Goal: Task Accomplishment & Management: Use online tool/utility

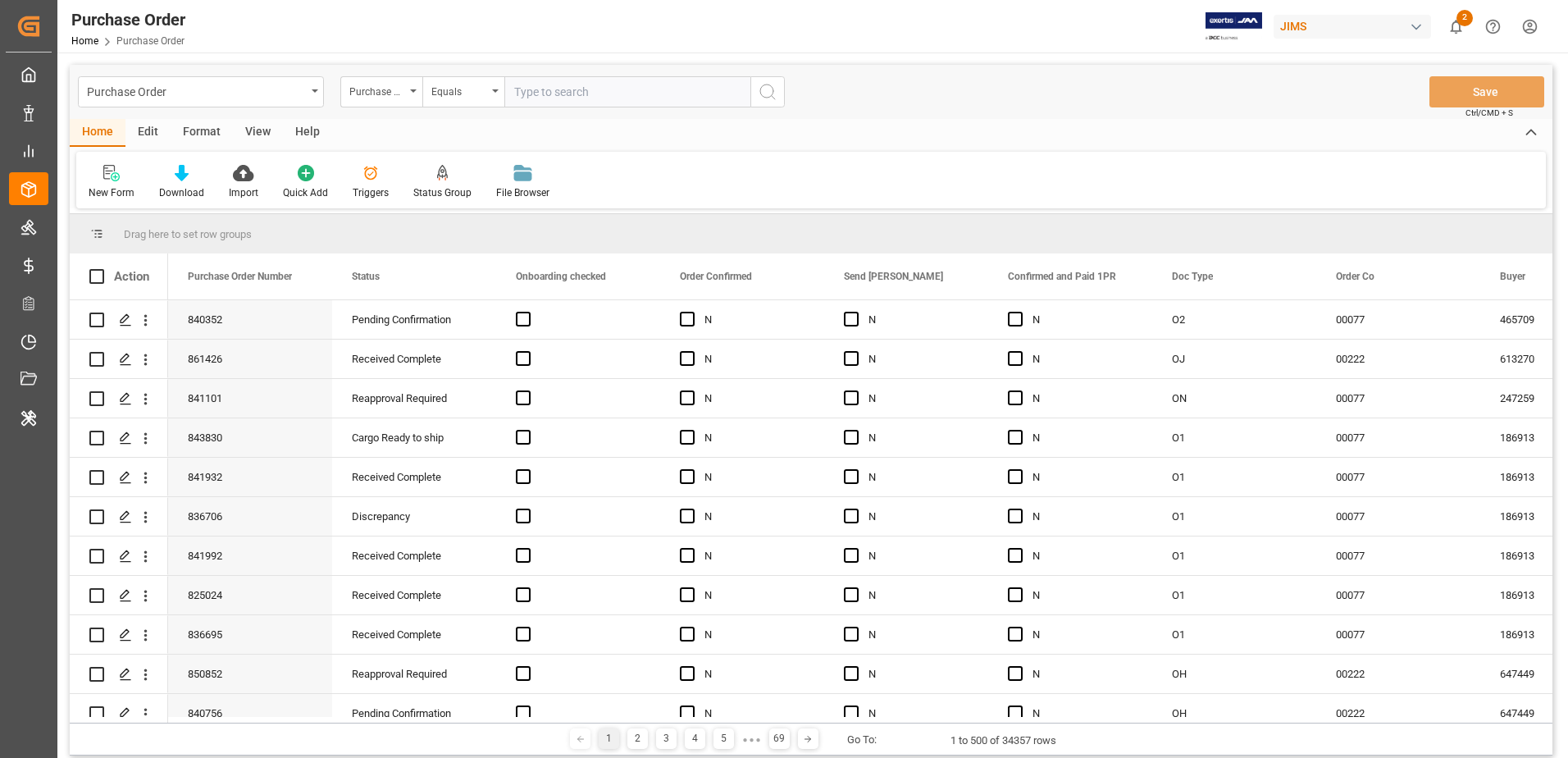
click at [1293, 27] on div "JIMS" at bounding box center [1352, 27] width 157 height 24
type input "evonik us"
click at [1303, 109] on span "Evonik US" at bounding box center [1302, 103] width 70 height 17
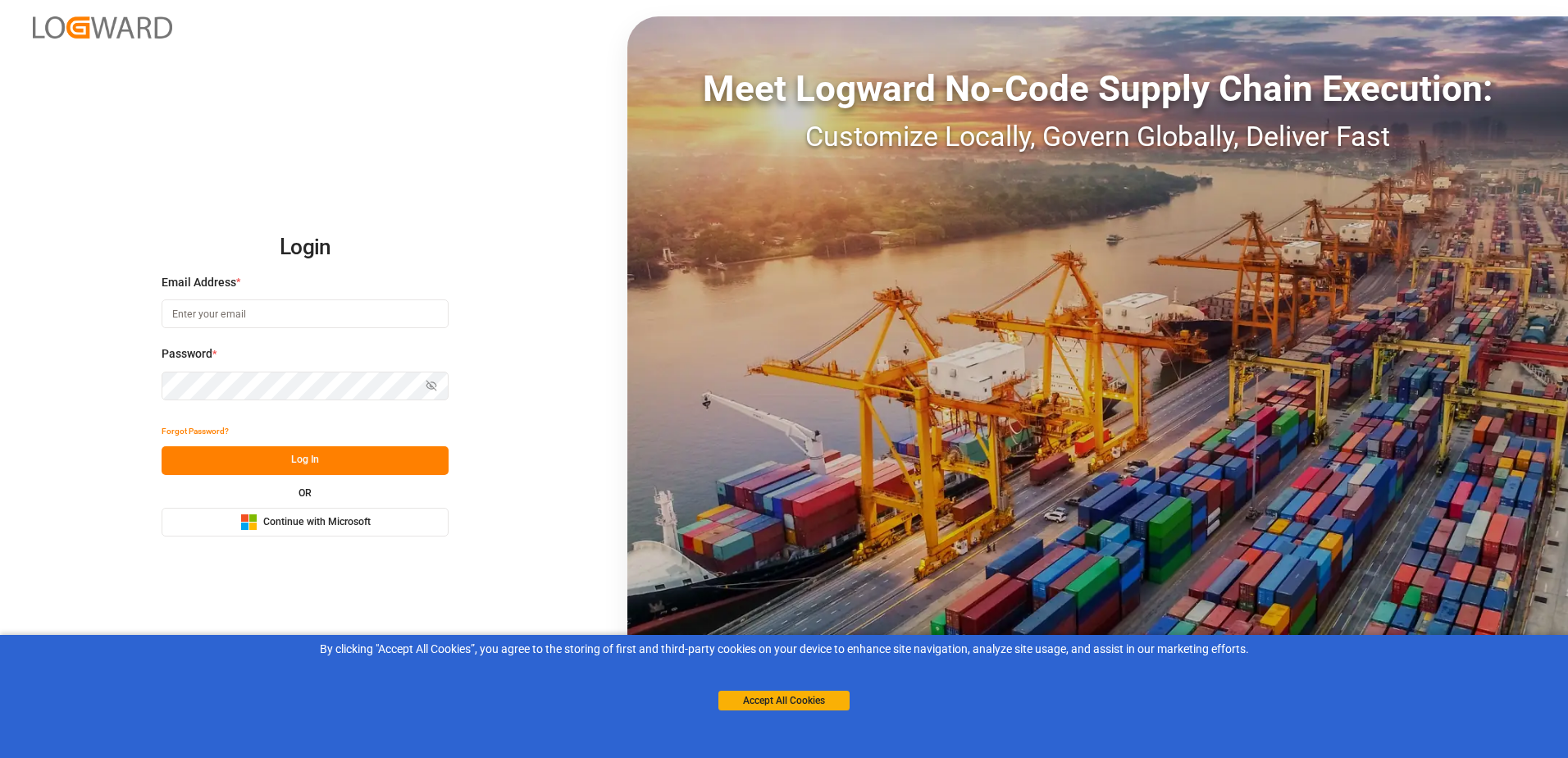
click at [334, 525] on span "Continue with Microsoft" at bounding box center [316, 523] width 107 height 15
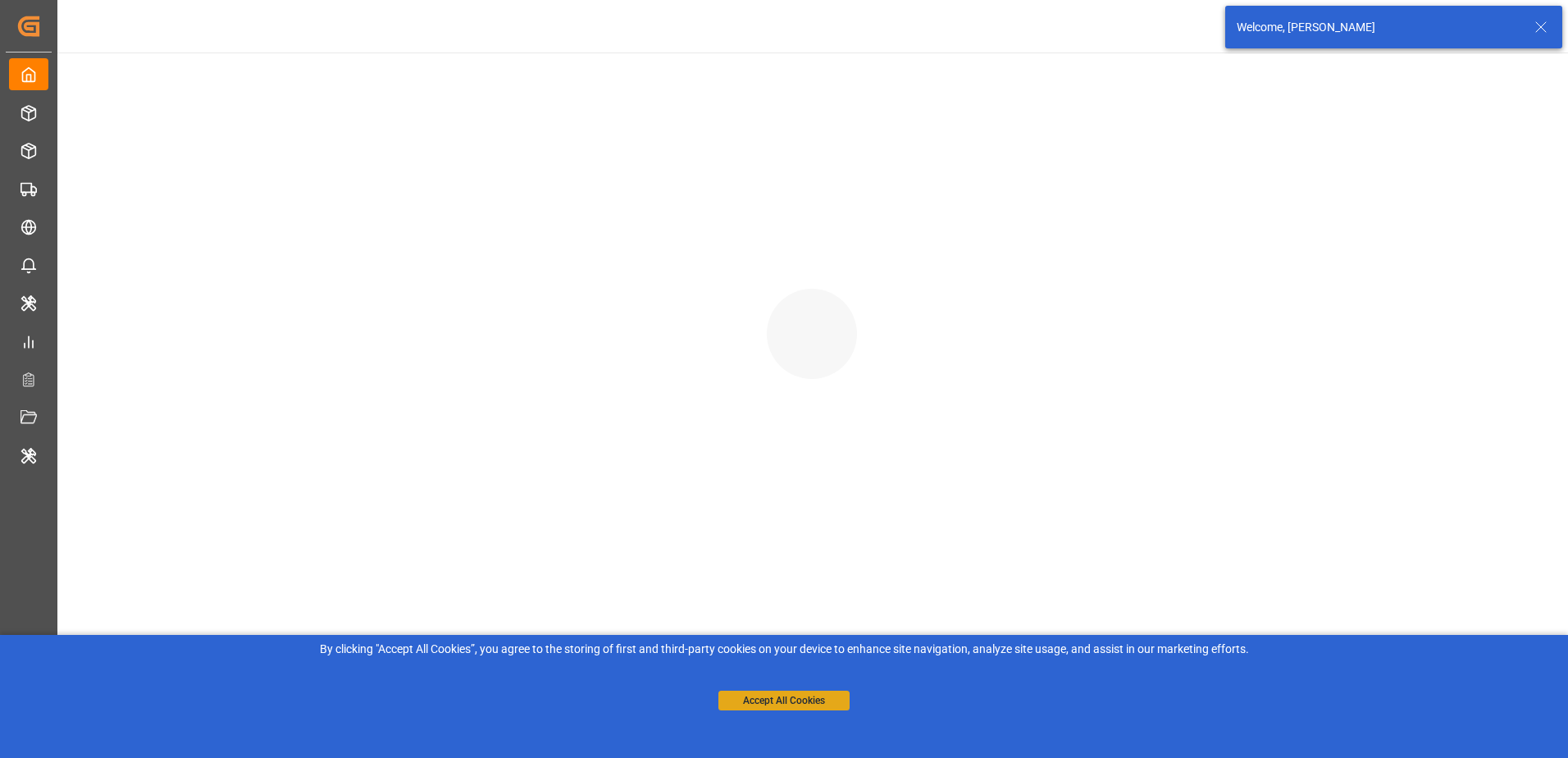
click at [797, 705] on button "Accept All Cookies" at bounding box center [784, 700] width 131 height 20
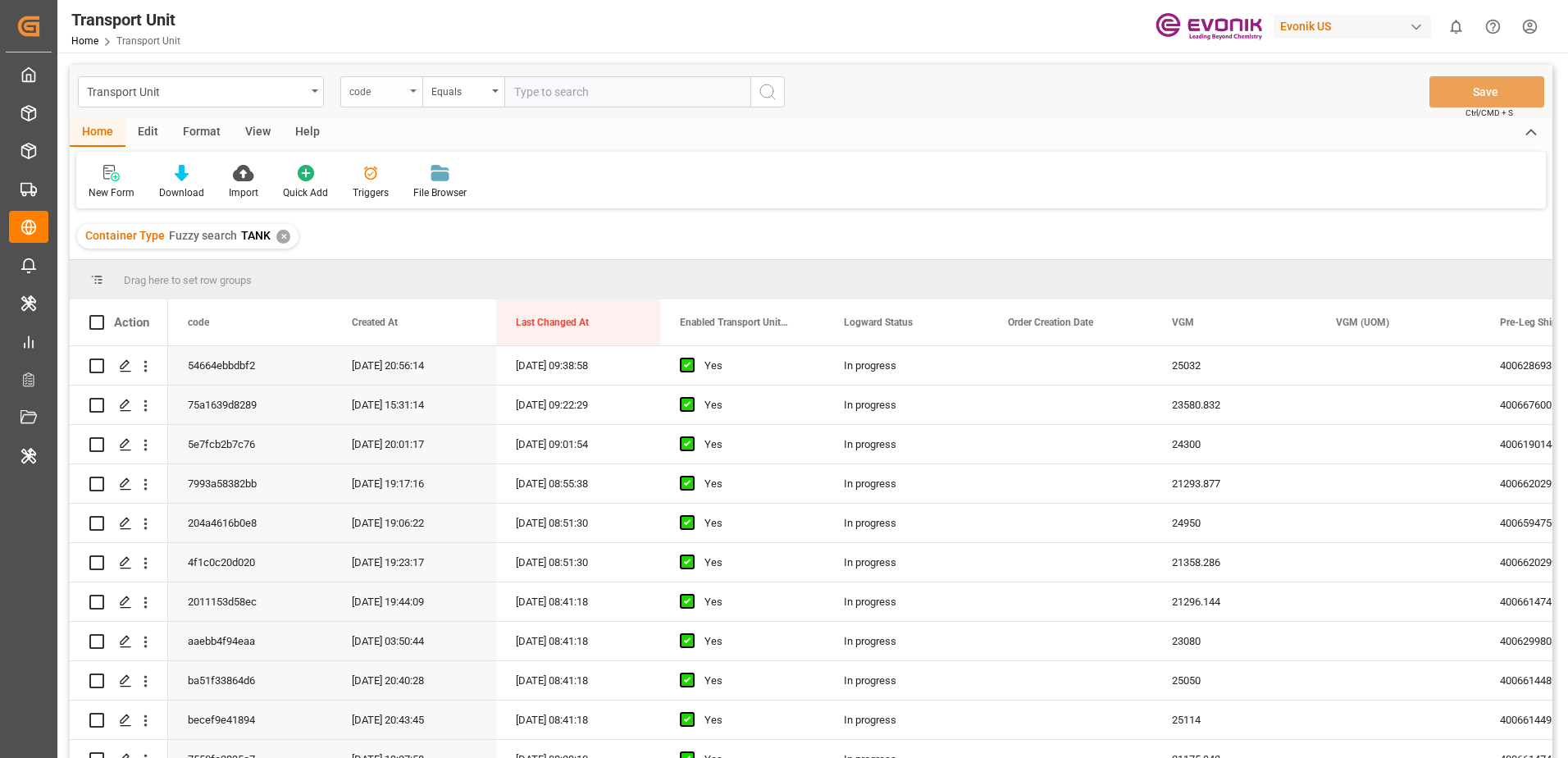
click at [397, 91] on div "code" at bounding box center [377, 90] width 56 height 19
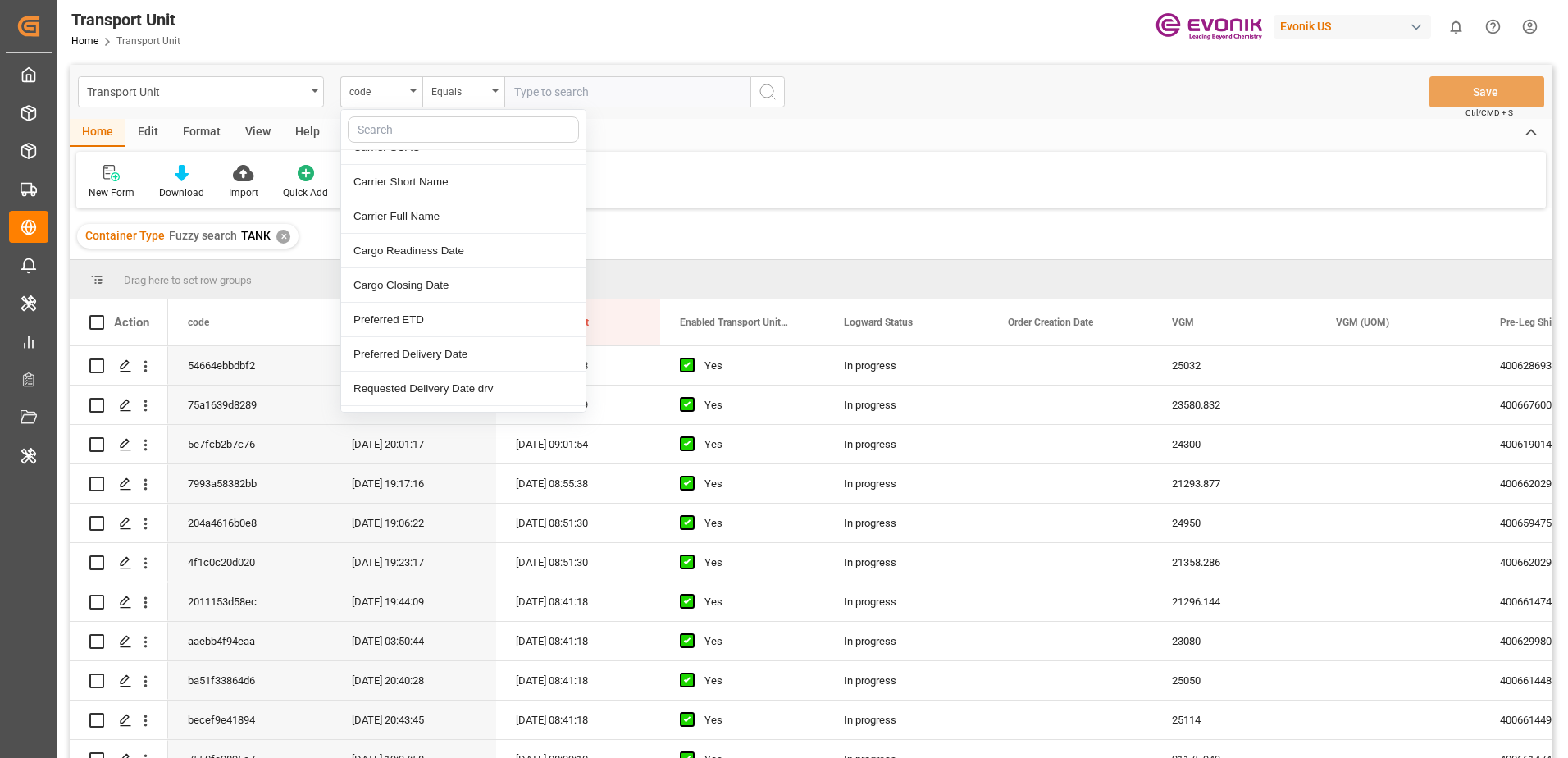
scroll to position [328, 0]
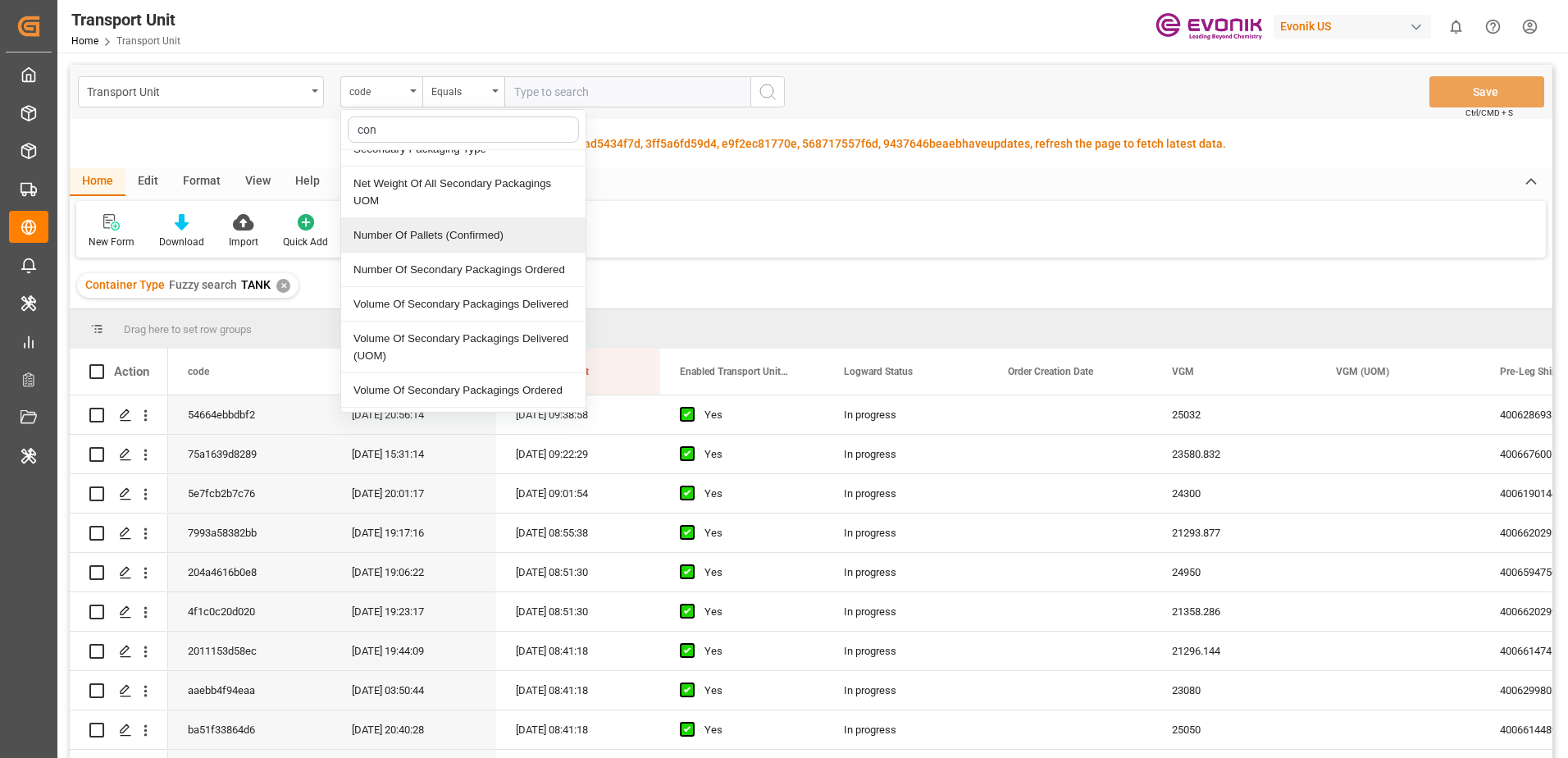
type input "cont"
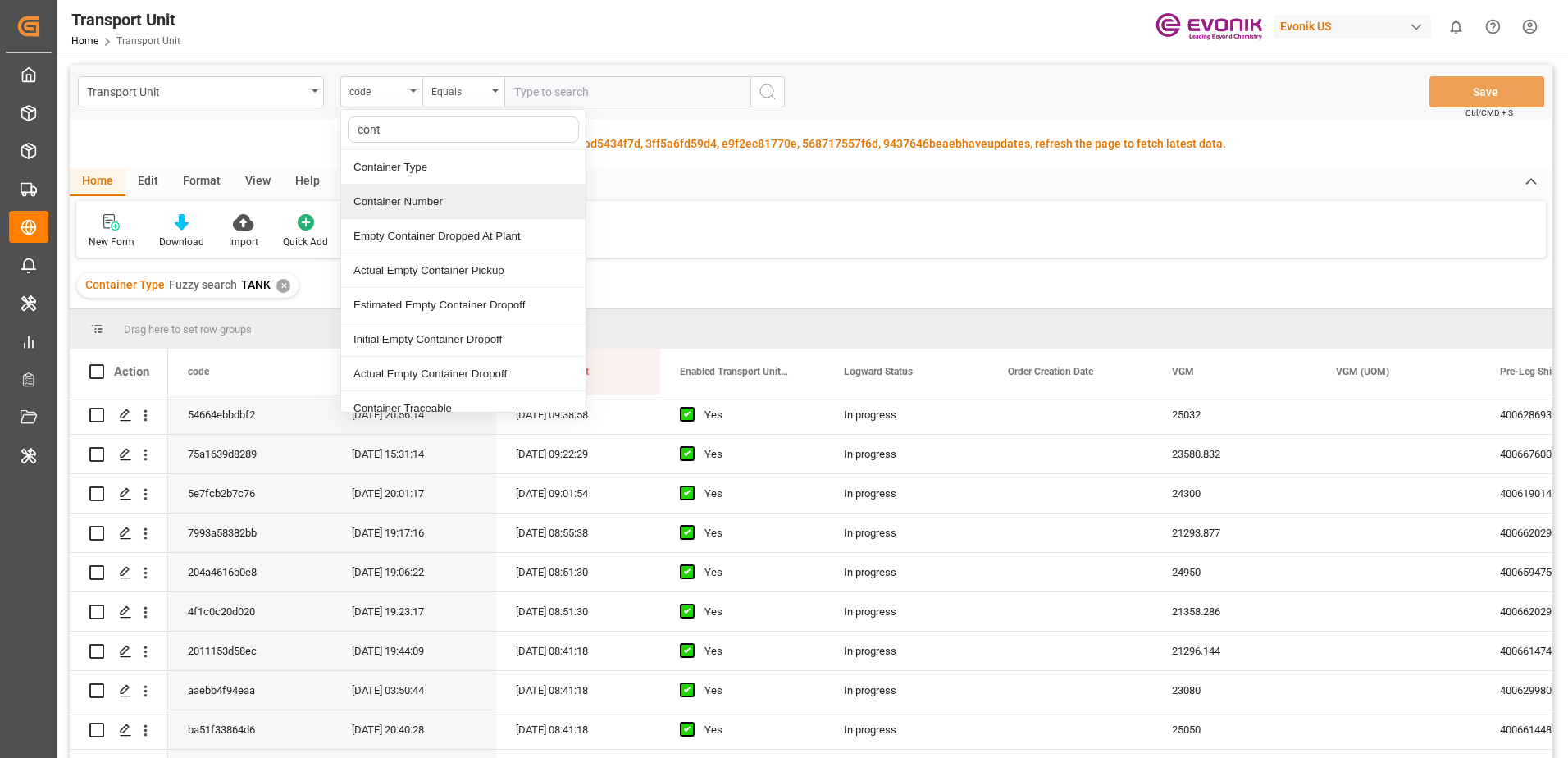
click at [471, 199] on div "Container Number" at bounding box center [463, 202] width 244 height 34
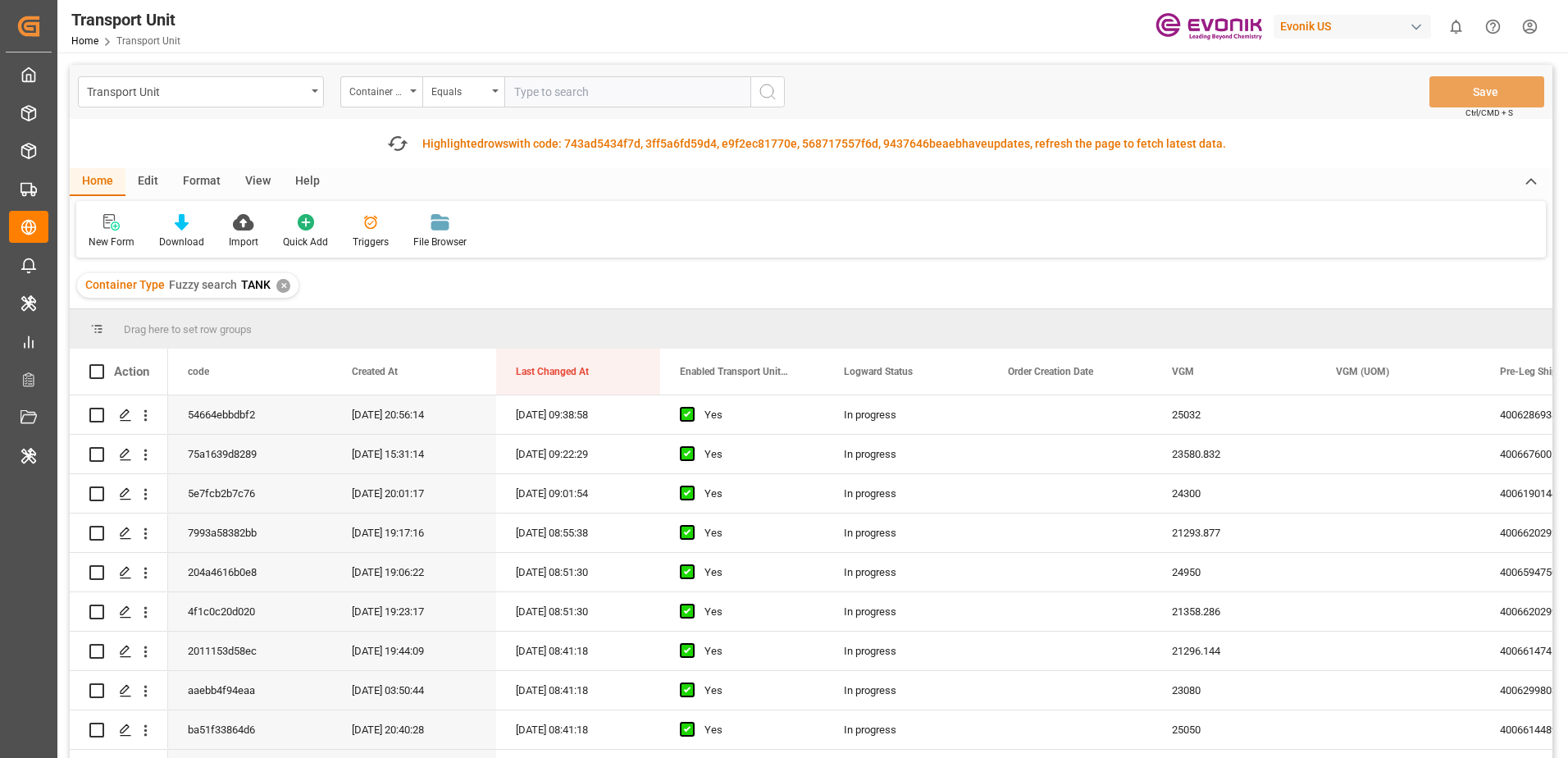
click at [603, 94] on input "text" at bounding box center [627, 92] width 246 height 31
type input "CXTU1130167"
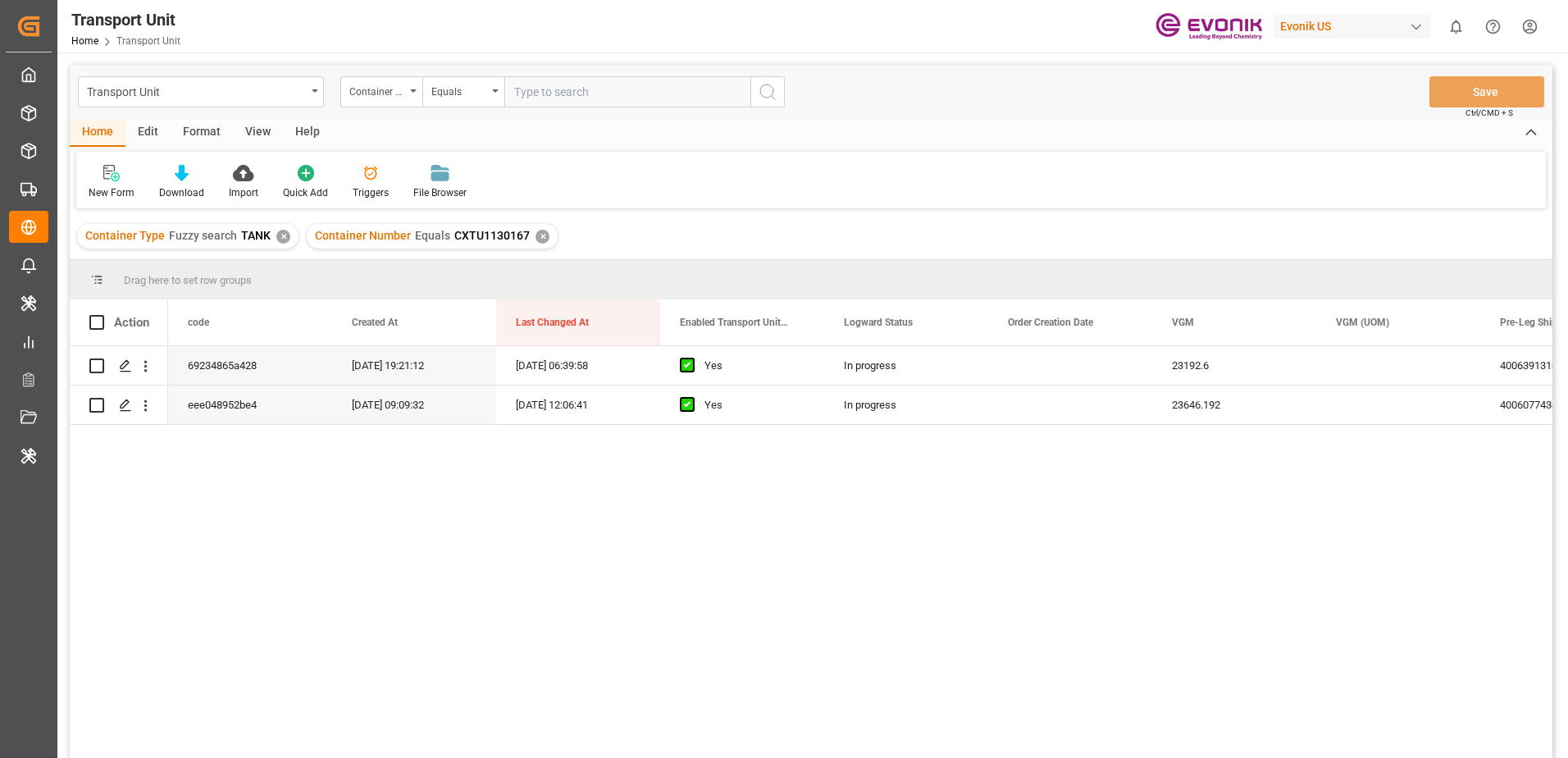
click at [150, 130] on div "Edit" at bounding box center [148, 133] width 45 height 27
click at [446, 181] on icon at bounding box center [446, 172] width 23 height 16
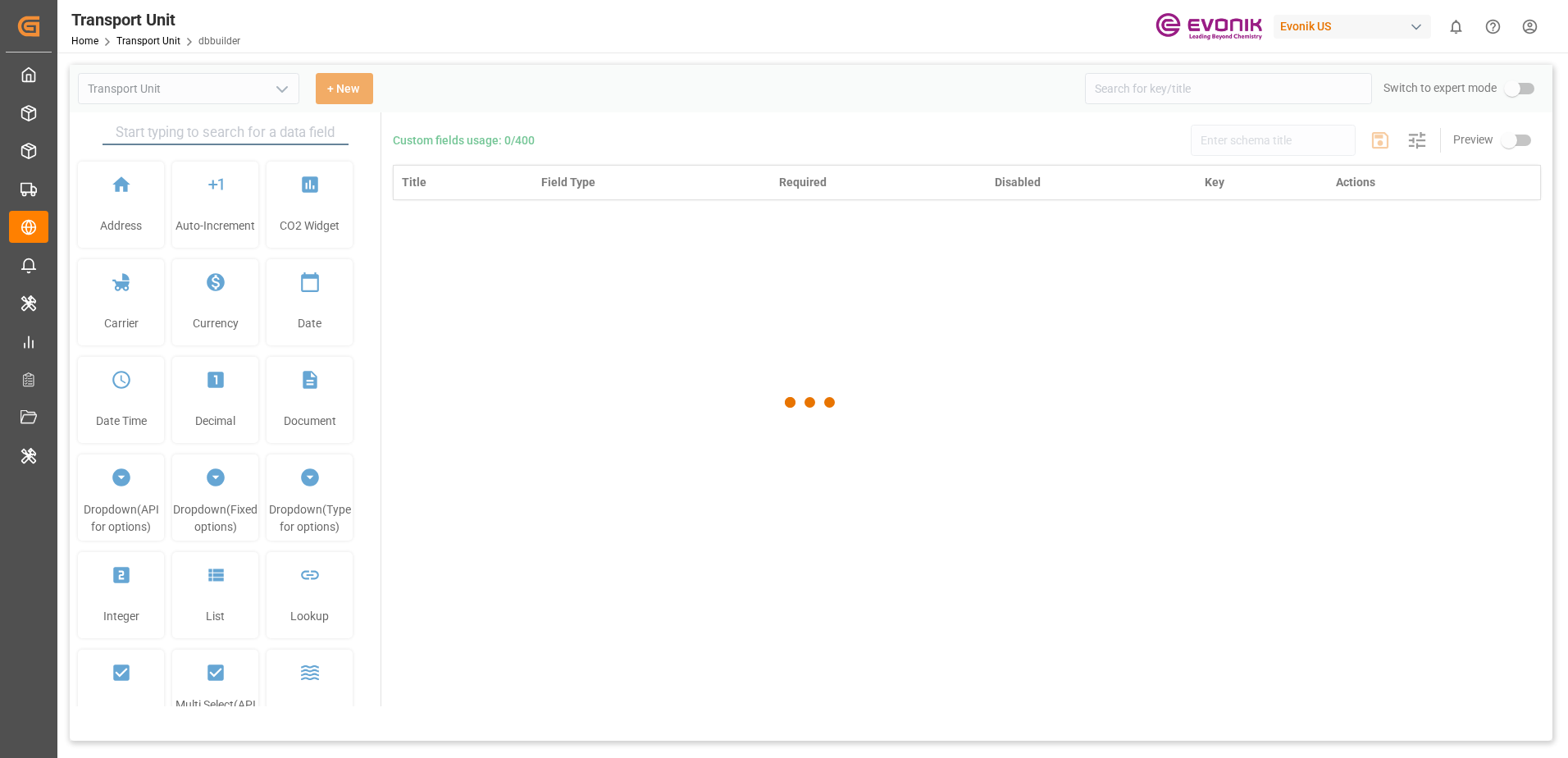
type input "Transport Unit"
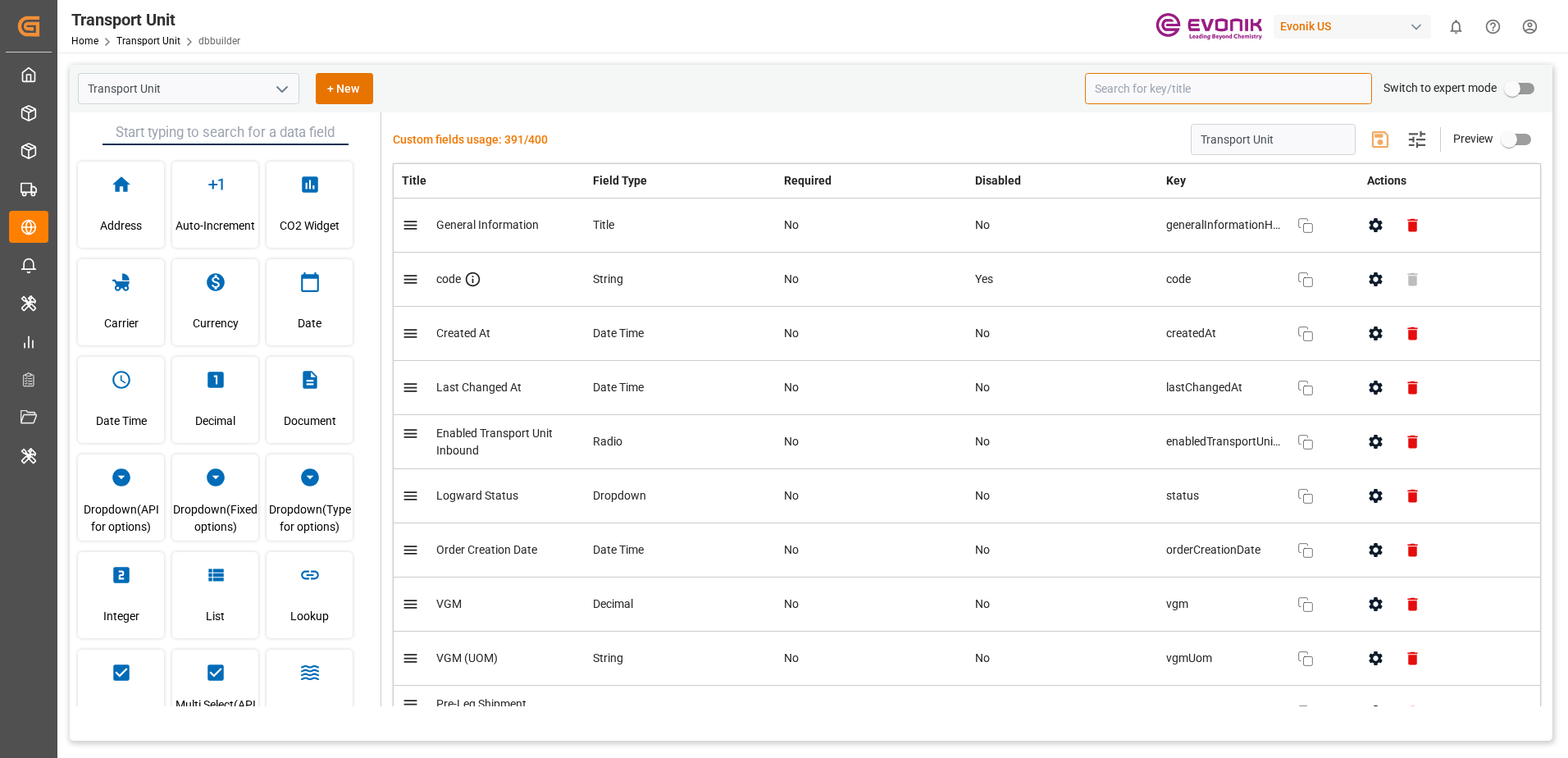
click at [1146, 98] on input at bounding box center [1228, 88] width 287 height 31
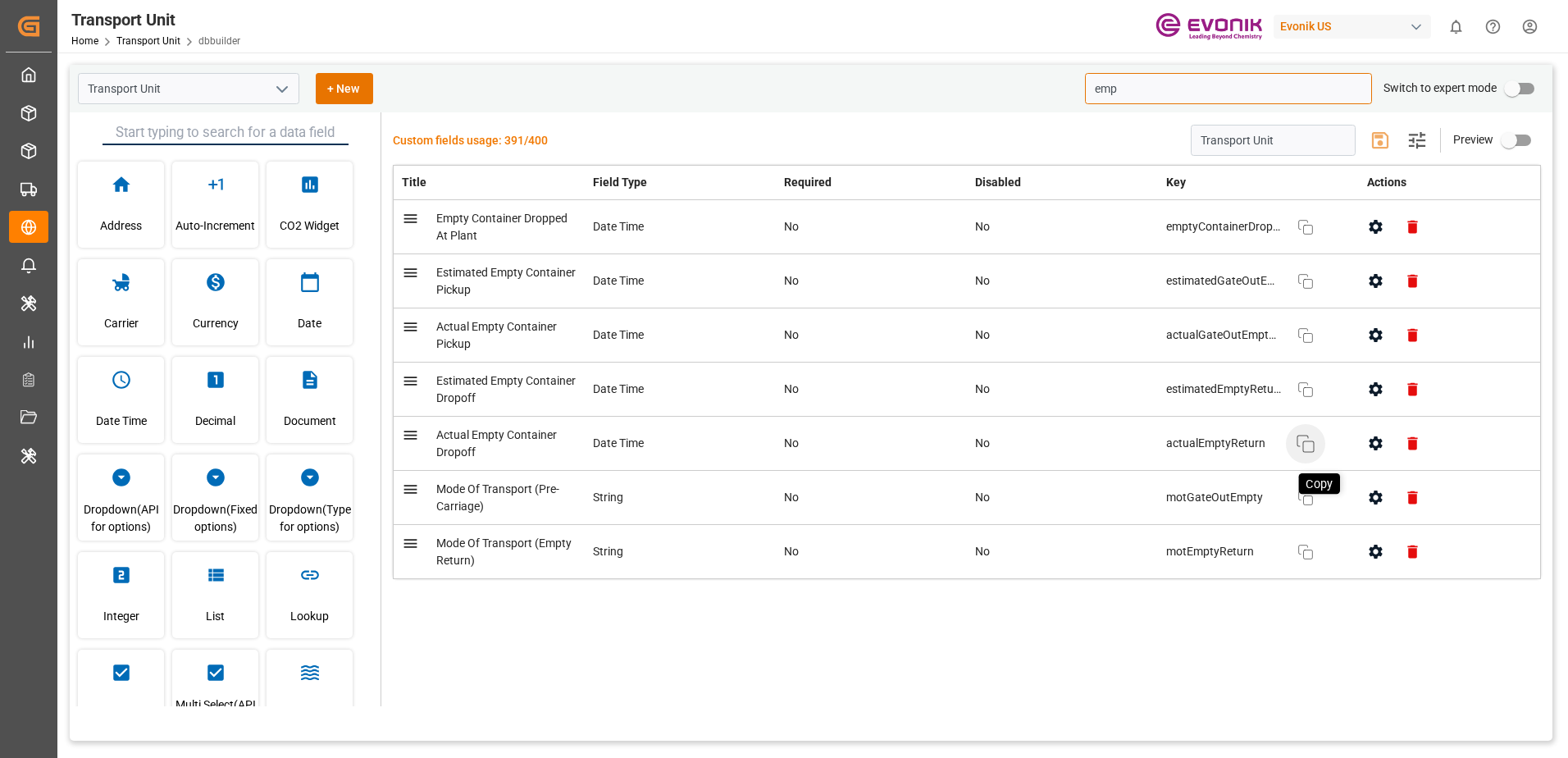
click at [1307, 449] on icon "button" at bounding box center [1306, 443] width 20 height 20
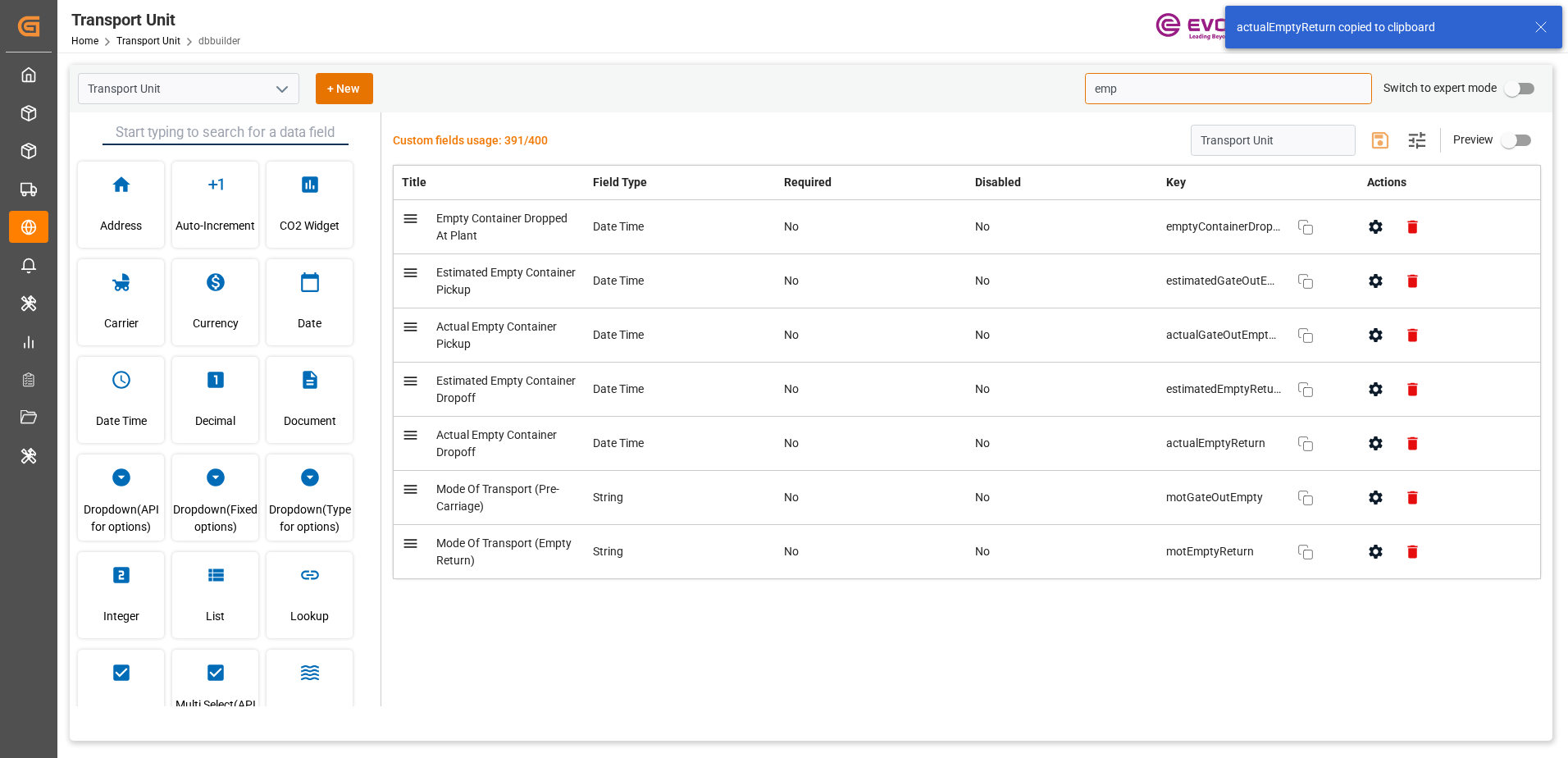
type input "emp"
